Goal: Task Accomplishment & Management: Manage account settings

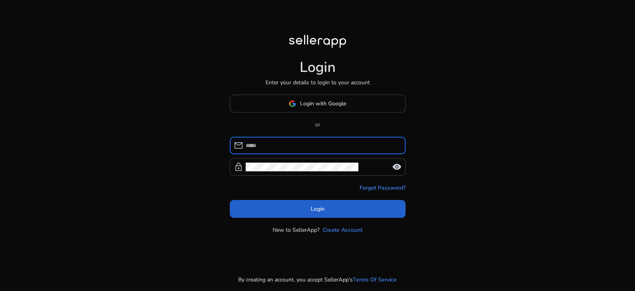
type input "**********"
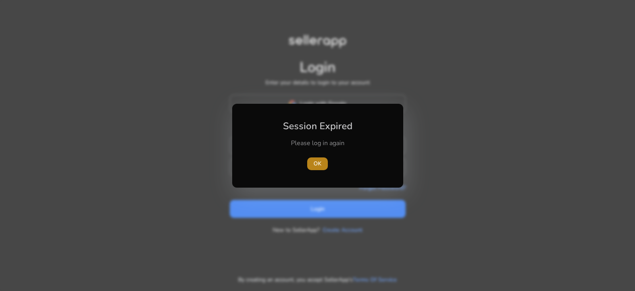
click at [312, 162] on span "button" at bounding box center [317, 163] width 21 height 19
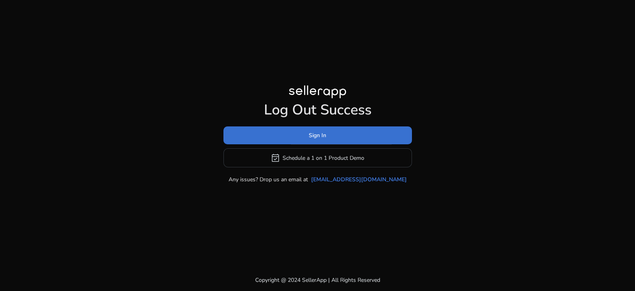
click at [301, 140] on span at bounding box center [318, 135] width 189 height 19
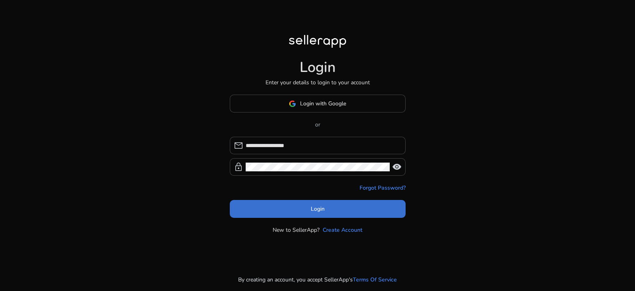
click at [312, 205] on span "Login" at bounding box center [318, 209] width 14 height 8
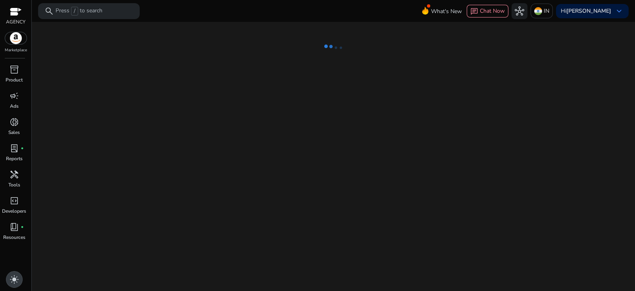
click at [10, 278] on span "light_mode" at bounding box center [15, 279] width 10 height 10
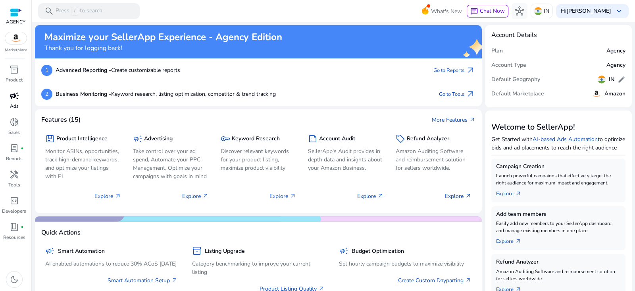
click at [14, 98] on span "campaign" at bounding box center [15, 96] width 10 height 10
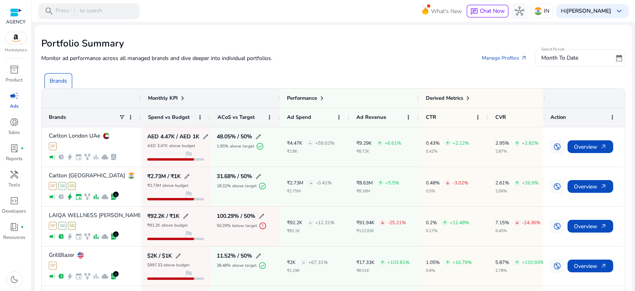
scroll to position [48, 0]
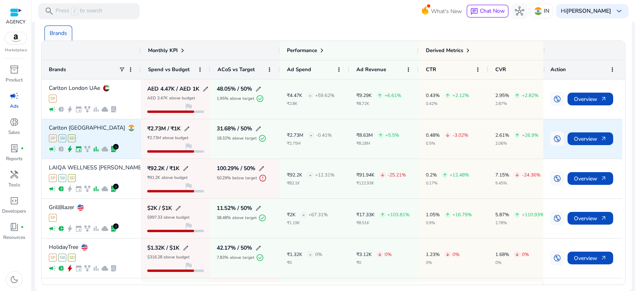
click at [84, 127] on p "Carlton [GEOGRAPHIC_DATA]" at bounding box center [87, 128] width 76 height 6
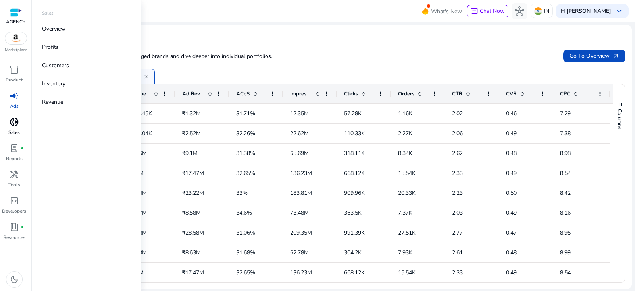
scroll to position [0, 0]
click at [15, 97] on span "campaign" at bounding box center [15, 96] width 10 height 10
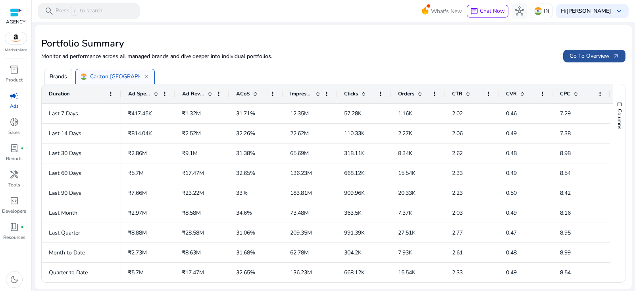
click at [578, 48] on span at bounding box center [595, 55] width 62 height 19
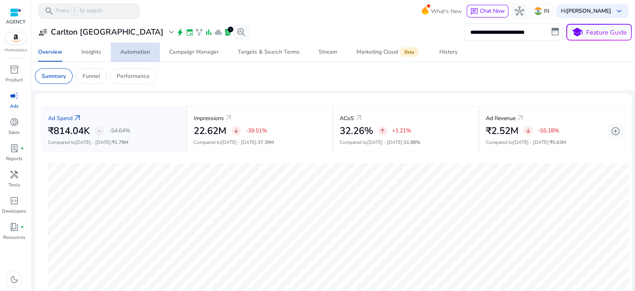
click at [136, 50] on div "Automation" at bounding box center [135, 52] width 30 height 6
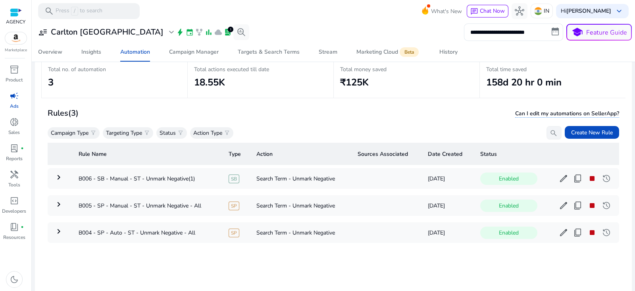
scroll to position [57, 0]
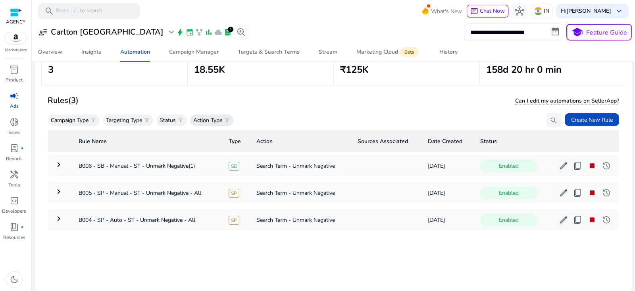
click at [208, 121] on p "Action Type" at bounding box center [207, 120] width 29 height 8
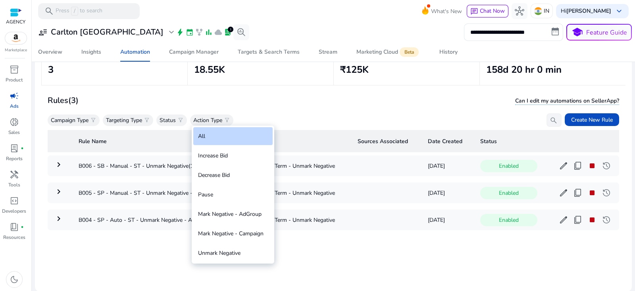
click at [168, 116] on div at bounding box center [317, 145] width 635 height 291
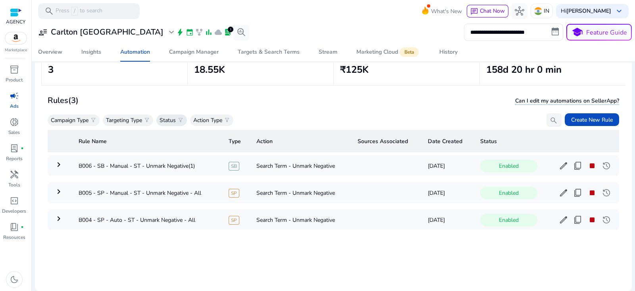
click at [170, 124] on div "Status filter_alt" at bounding box center [171, 120] width 31 height 12
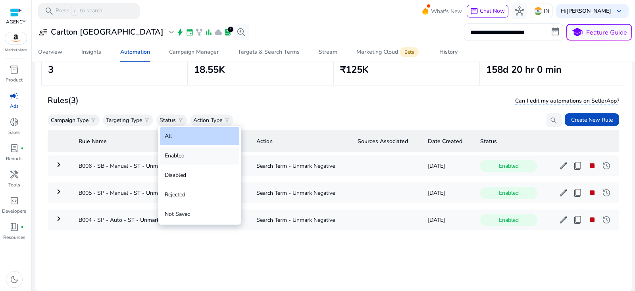
click at [195, 158] on div "Enabled" at bounding box center [199, 156] width 79 height 18
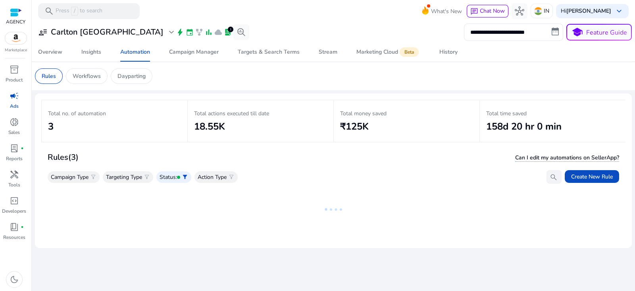
scroll to position [0, 0]
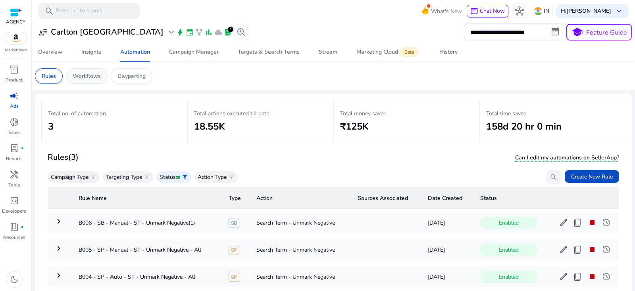
click at [95, 76] on p "Workflows" at bounding box center [87, 76] width 28 height 8
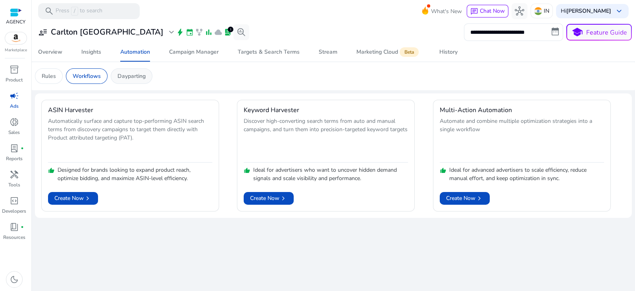
click at [124, 77] on p "Dayparting" at bounding box center [132, 76] width 28 height 8
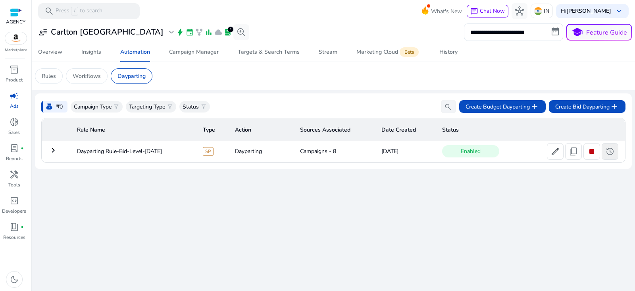
click at [616, 156] on span at bounding box center [610, 151] width 16 height 19
click at [137, 150] on td "Dayparting Rule-Bid-Level-[DATE]" at bounding box center [133, 151] width 125 height 21
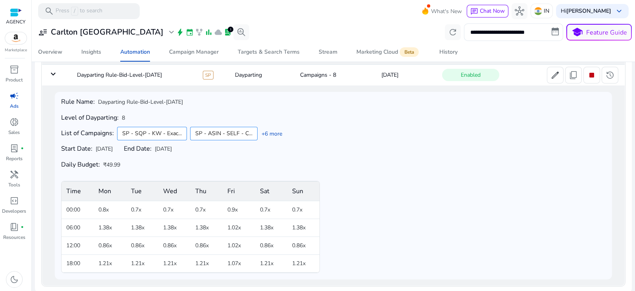
scroll to position [77, 0]
drag, startPoint x: 242, startPoint y: 211, endPoint x: 224, endPoint y: 211, distance: 18.3
click at [224, 211] on td "0.9x" at bounding box center [239, 209] width 32 height 18
click at [250, 212] on td "0.9x" at bounding box center [239, 209] width 32 height 18
click at [269, 129] on link "+6 more" at bounding box center [270, 133] width 25 height 8
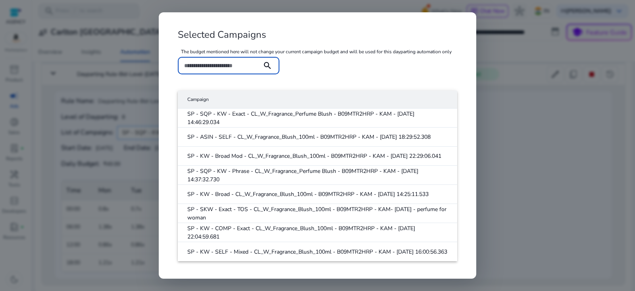
click at [356, 74] on form "search" at bounding box center [318, 70] width 280 height 26
click at [496, 54] on div at bounding box center [317, 145] width 635 height 291
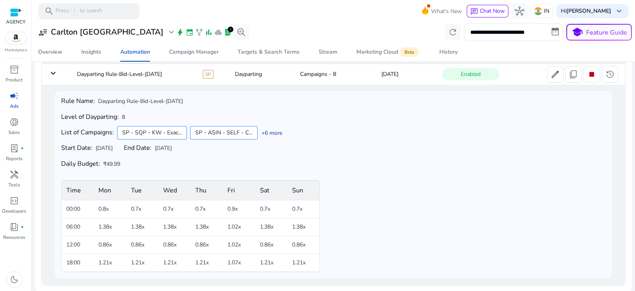
click at [266, 133] on link "+6 more" at bounding box center [270, 133] width 25 height 8
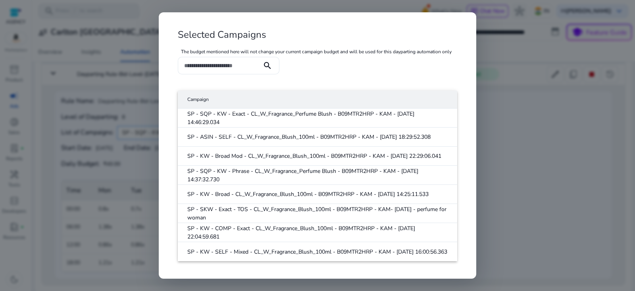
click at [566, 143] on div at bounding box center [317, 145] width 635 height 291
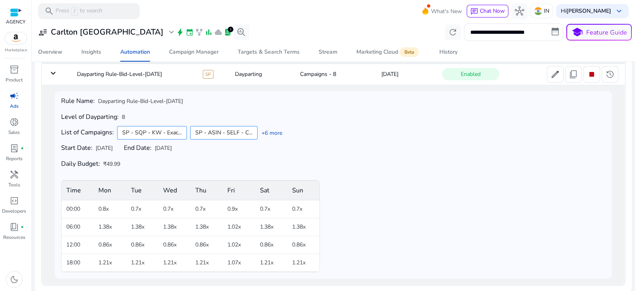
click at [411, 290] on mat-card "money_bag ₹0 Campaign Type filter_alt Targeting Type filter_alt Status filter_a…" at bounding box center [333, 154] width 597 height 276
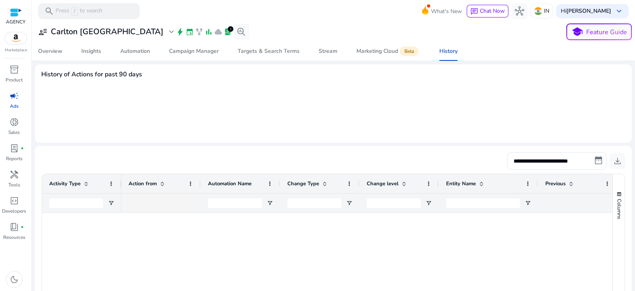
type input "**********"
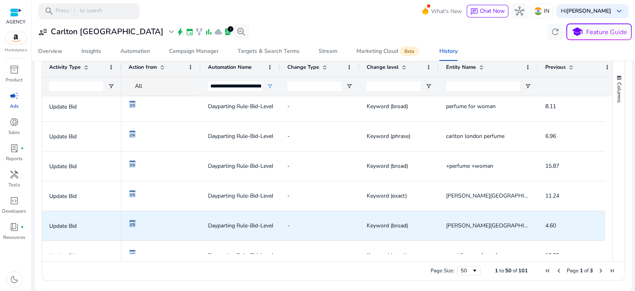
scroll to position [1331, 0]
